Goal: Navigation & Orientation: Find specific page/section

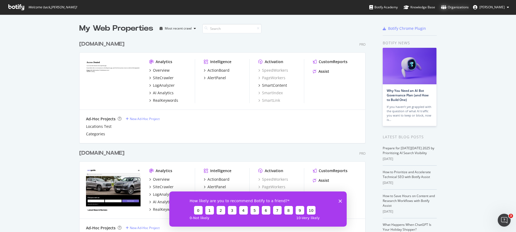
click at [468, 8] on div "Organizations" at bounding box center [455, 7] width 28 height 5
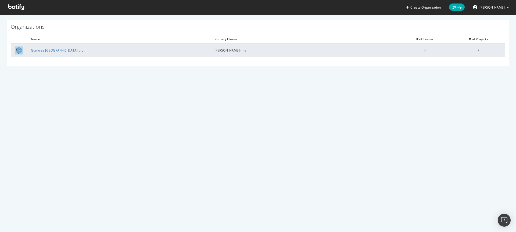
click at [370, 53] on td "[PERSON_NAME] (me)" at bounding box center [304, 50] width 187 height 13
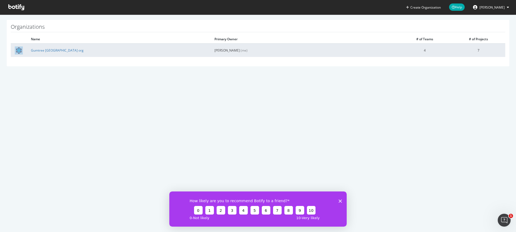
click at [248, 51] on span "(me)" at bounding box center [244, 50] width 7 height 5
click at [60, 51] on link "Gumtree Australia org" at bounding box center [57, 50] width 53 height 5
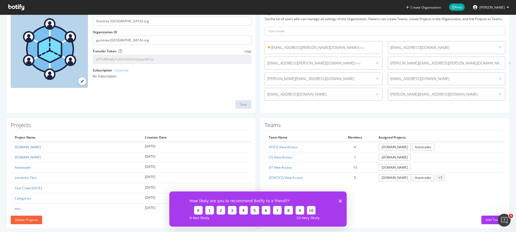
scroll to position [48, 0]
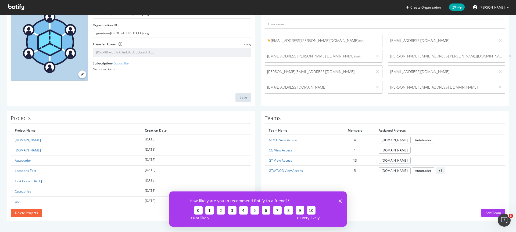
click at [409, 71] on span "cloudmgt@gumtreegroup.com.au" at bounding box center [442, 71] width 104 height 5
copy div "cloudmgt@gumtreegroup.com.au"
click at [413, 88] on span "david.tea@gumtreegroup.com.au" at bounding box center [442, 87] width 104 height 5
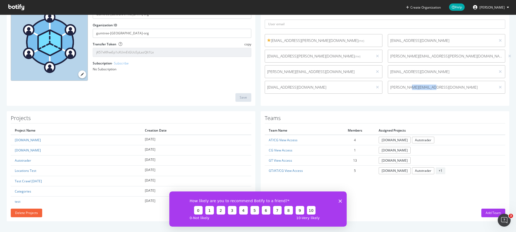
click at [413, 88] on span "david.tea@gumtreegroup.com.au" at bounding box center [442, 87] width 104 height 5
copy div "david.tea@gumtreegroup.com.au"
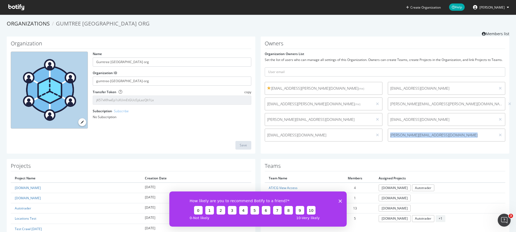
click at [492, 7] on span "[PERSON_NAME]" at bounding box center [492, 7] width 25 height 5
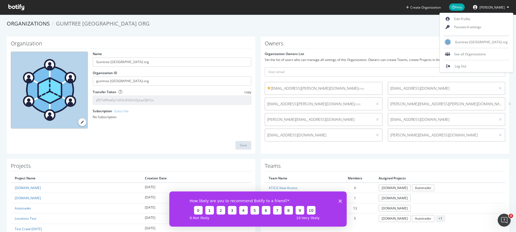
click at [363, 161] on div "Teams Team Name Members Assigned Projects AT/CG View Access 4 www.carsguide.com…" at bounding box center [385, 214] width 249 height 110
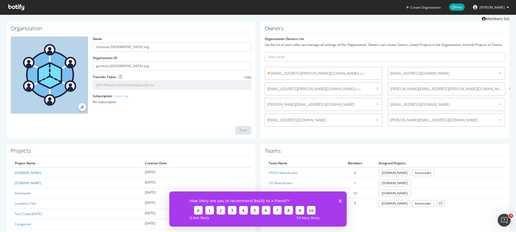
scroll to position [15, 0]
click at [312, 59] on input "text" at bounding box center [385, 57] width 241 height 9
type input "david.tea@gumtreegroup.com.au"
click at [384, 57] on input "david.tea@gumtreegroup.com.au" at bounding box center [385, 57] width 241 height 9
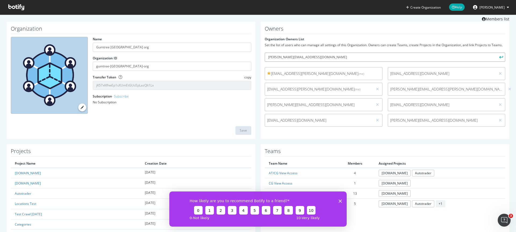
click at [384, 57] on input "david.tea@gumtreegroup.com.au" at bounding box center [385, 57] width 241 height 9
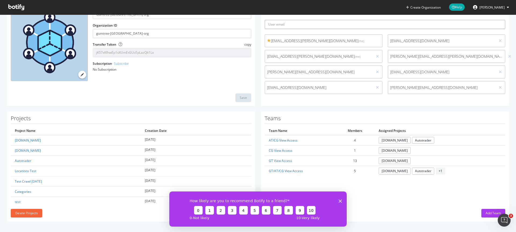
scroll to position [0, 0]
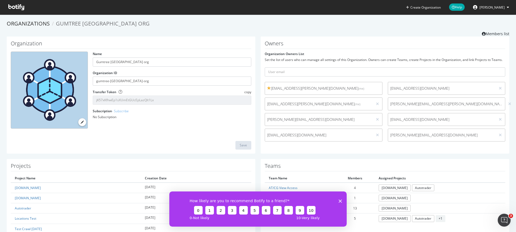
click at [496, 9] on span "[PERSON_NAME]" at bounding box center [492, 7] width 25 height 5
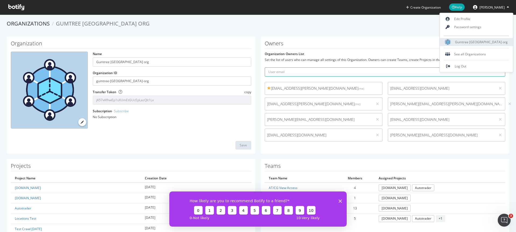
click at [487, 42] on span "Gumtree Australia org" at bounding box center [481, 42] width 53 height 5
click at [490, 6] on span "[PERSON_NAME]" at bounding box center [492, 7] width 25 height 5
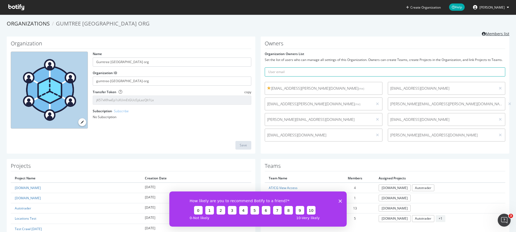
click at [491, 35] on link "Members list" at bounding box center [495, 33] width 27 height 7
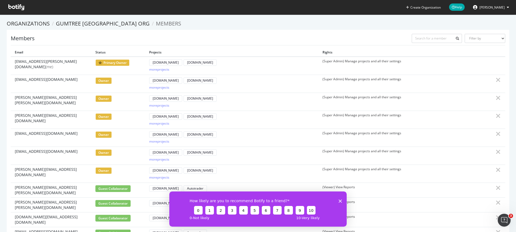
click at [340, 204] on div "How likely are you to recommend Botify to a friend? 0 1 2 3 4 5 6 7 8 9 10 0 - …" at bounding box center [257, 208] width 177 height 35
click at [340, 202] on polygon "Close survey" at bounding box center [340, 200] width 3 height 3
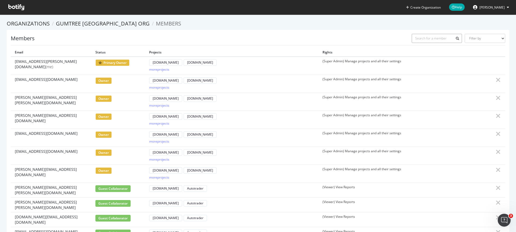
click at [435, 39] on input "text" at bounding box center [437, 38] width 51 height 9
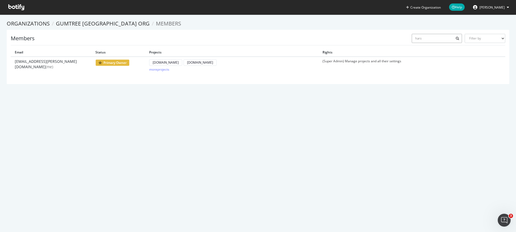
type input "harsh"
